Goal: Check status

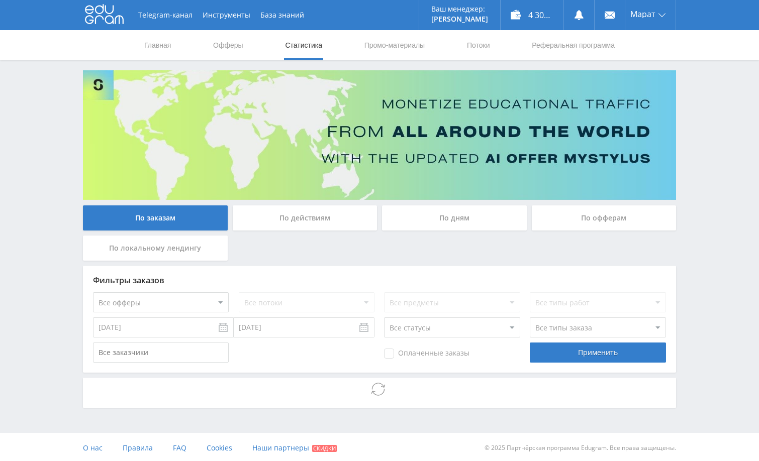
click at [713, 268] on div "Telegram-канал Инструменты База знаний Ваш менеджер: [PERSON_NAME] Online @edug…" at bounding box center [379, 231] width 759 height 463
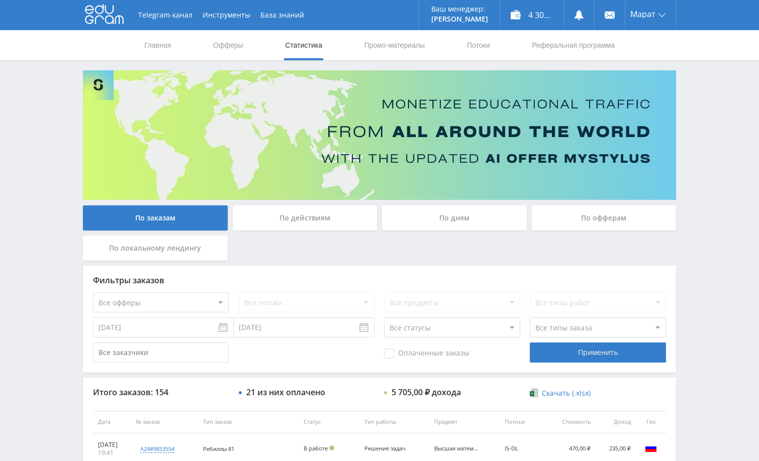
click at [720, 230] on div "Telegram-канал Инструменты База знаний Ваш менеджер: [PERSON_NAME] Online @edug…" at bounding box center [379, 422] width 759 height 844
click at [718, 250] on div "Telegram-канал Инструменты База знаний Ваш менеджер: [PERSON_NAME] Online @edug…" at bounding box center [379, 422] width 759 height 844
click at [533, 19] on div "4 300,70 ₽" at bounding box center [532, 15] width 63 height 30
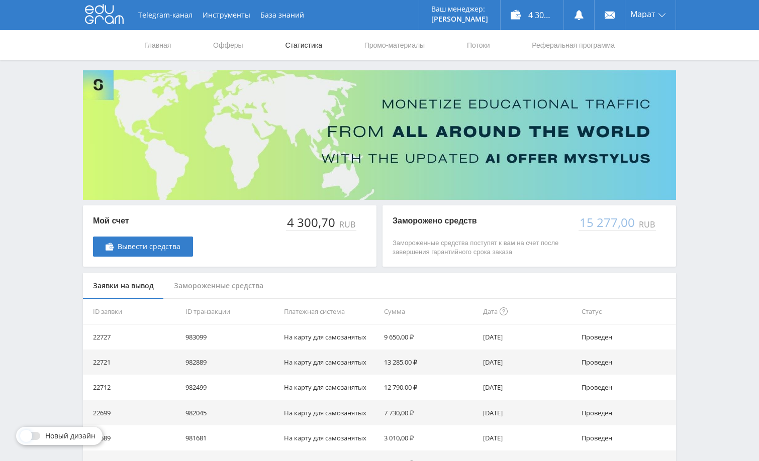
click at [311, 50] on link "Статистика" at bounding box center [303, 45] width 39 height 30
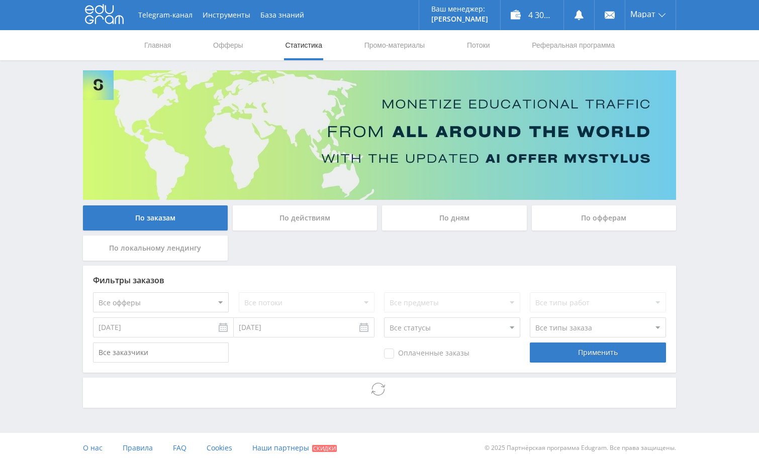
click at [477, 229] on div "По дням" at bounding box center [454, 218] width 145 height 25
click at [0, 0] on input "По дням" at bounding box center [0, 0] width 0 height 0
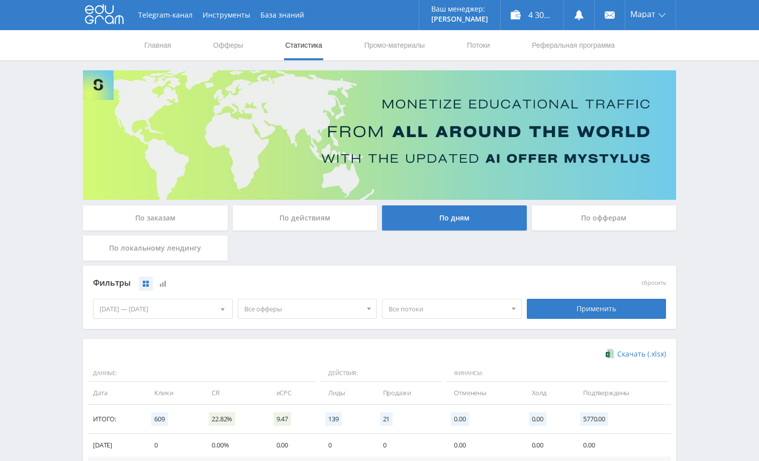
click at [197, 222] on div "По заказам" at bounding box center [155, 218] width 145 height 25
click at [0, 0] on input "По заказам" at bounding box center [0, 0] width 0 height 0
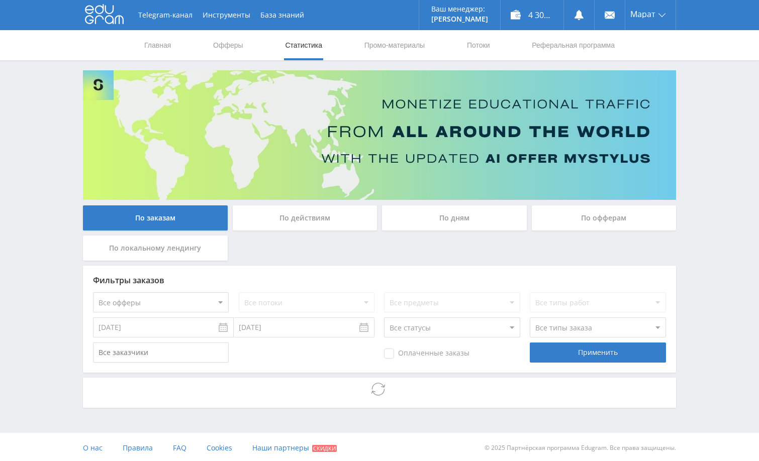
click at [698, 286] on div "Telegram-канал Инструменты База знаний Ваш менеджер: [PERSON_NAME] Alex Online …" at bounding box center [379, 231] width 759 height 463
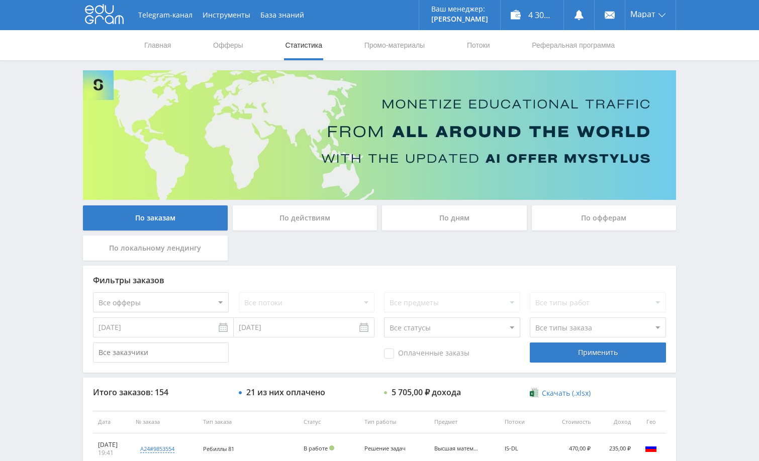
click at [714, 271] on div "Telegram-канал Инструменты База знаний Ваш менеджер: [PERSON_NAME] Alex Online …" at bounding box center [379, 422] width 759 height 844
click at [701, 185] on div "Telegram-канал Инструменты База знаний Ваш менеджер: [PERSON_NAME] Alex Online …" at bounding box center [379, 422] width 759 height 844
click at [703, 238] on div "Telegram-канал Инструменты База знаний Ваш менеджер: [PERSON_NAME] Alex Online …" at bounding box center [379, 422] width 759 height 844
